Goal: Task Accomplishment & Management: Manage account settings

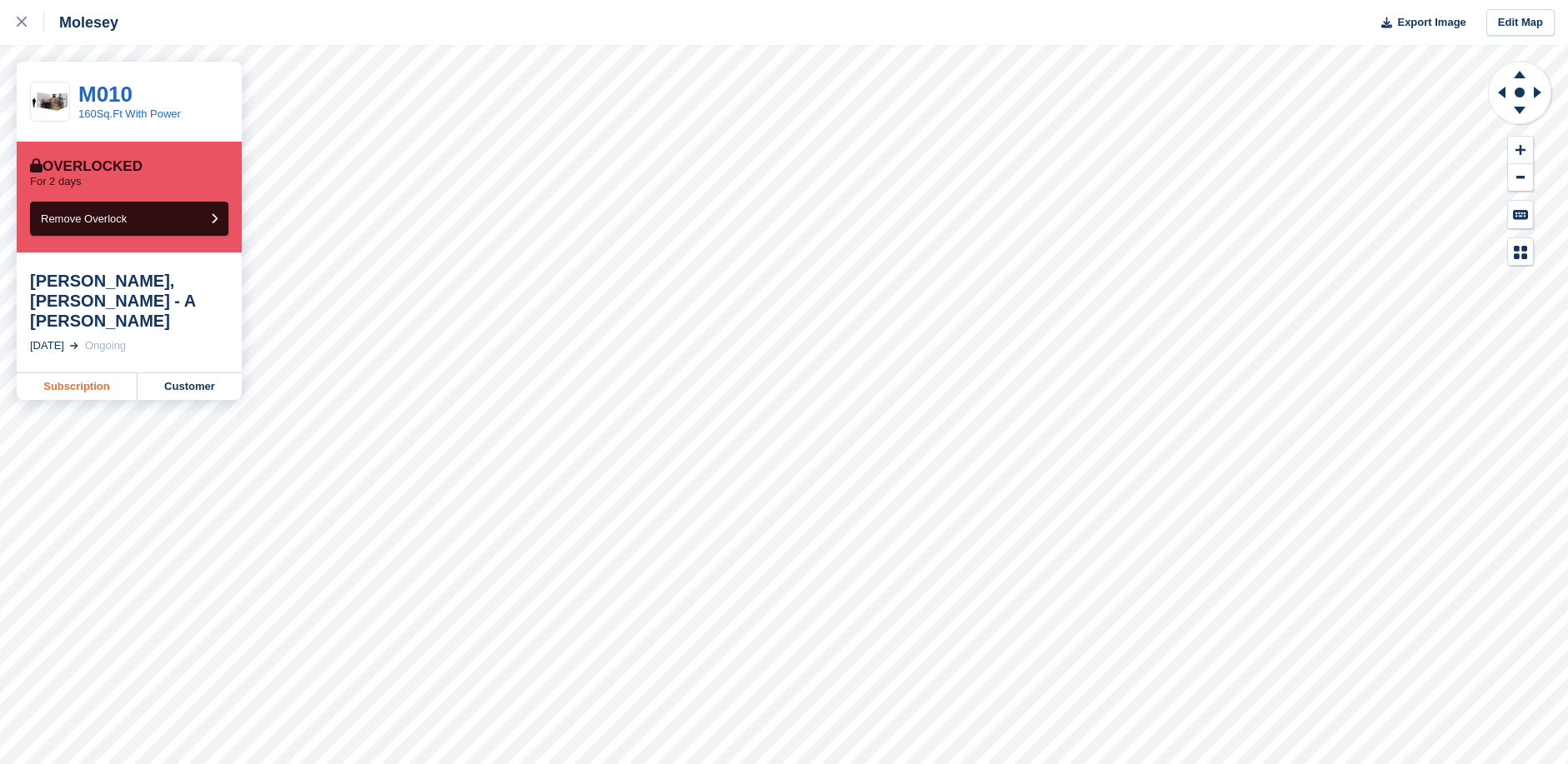
click at [83, 374] on link "Subscription" at bounding box center [77, 387] width 121 height 27
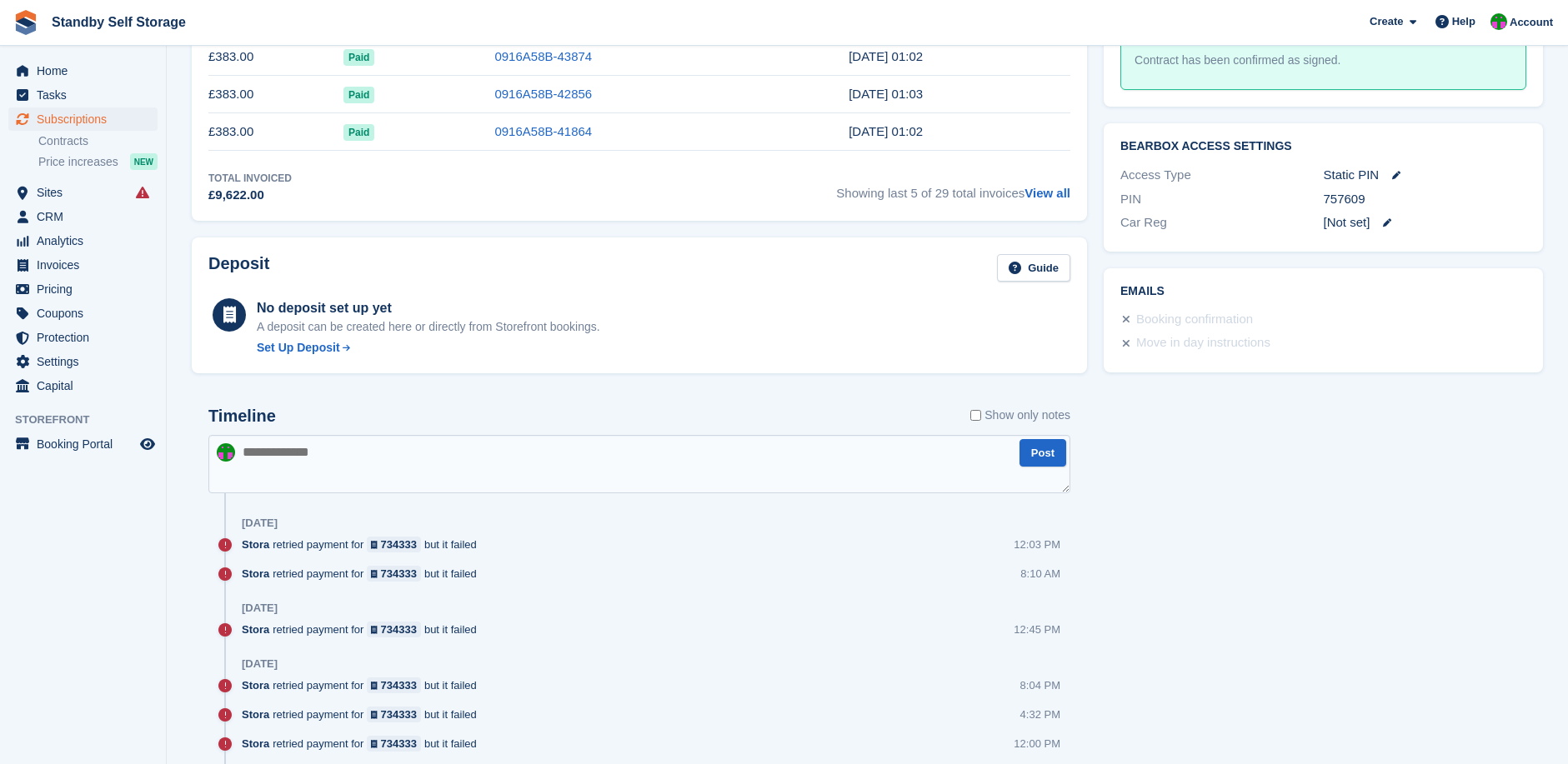
scroll to position [834, 0]
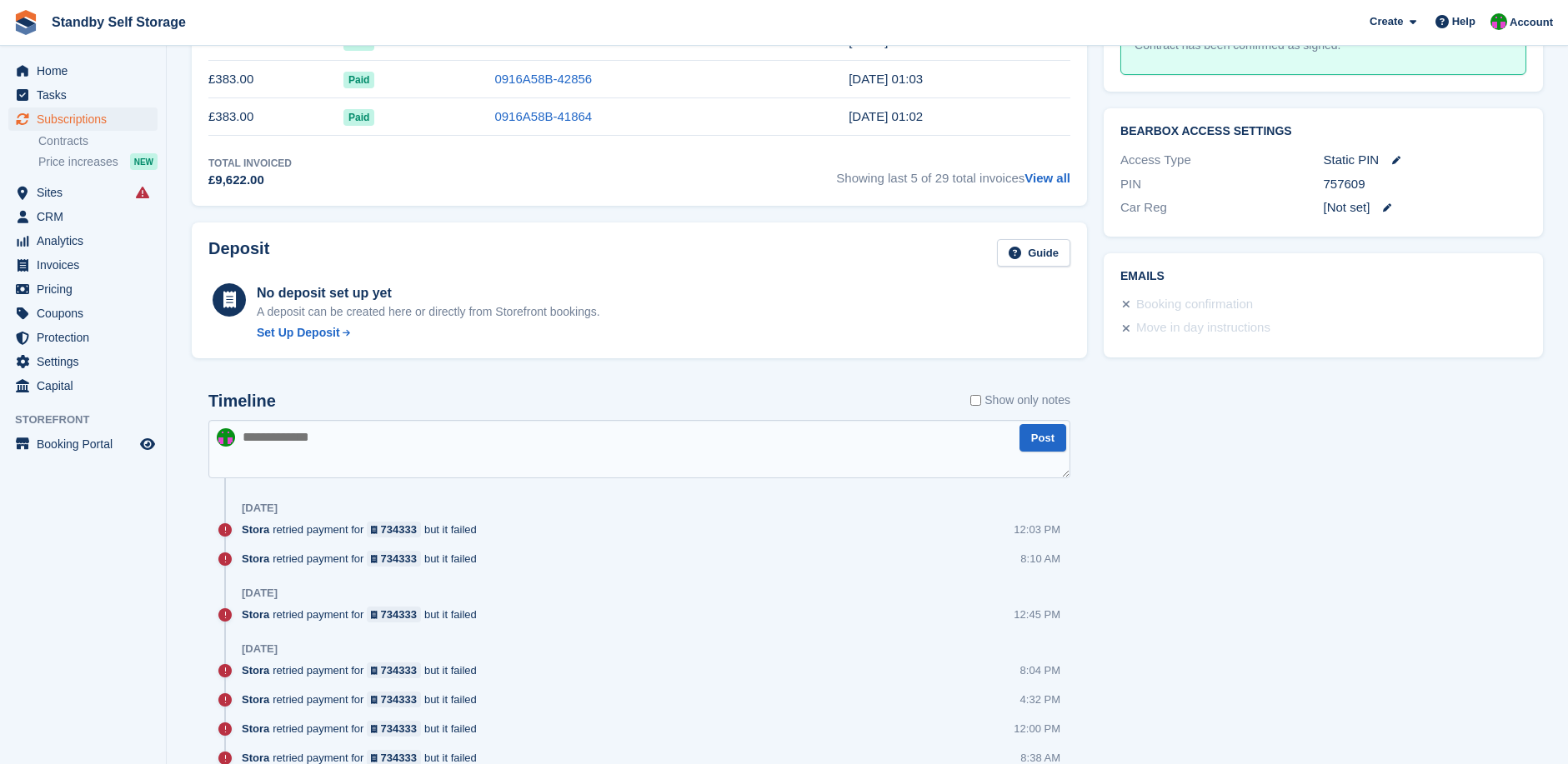
drag, startPoint x: 275, startPoint y: 439, endPoint x: 310, endPoint y: 436, distance: 35.1
click at [275, 439] on textarea at bounding box center [639, 449] width 862 height 58
type textarea "**********"
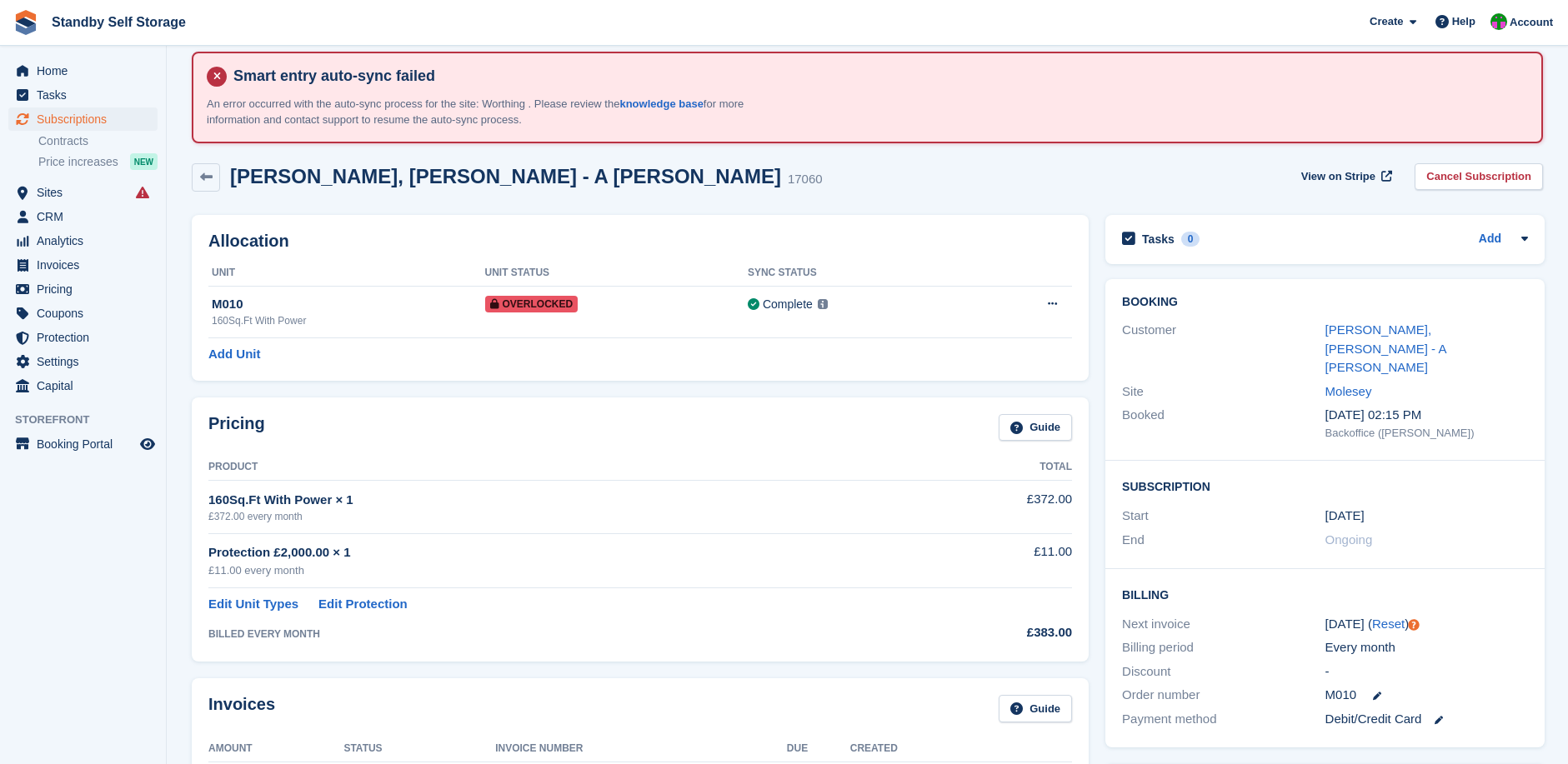
scroll to position [0, 0]
